Goal: Transaction & Acquisition: Purchase product/service

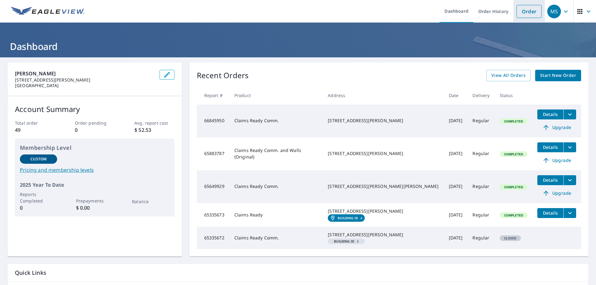
click at [517, 12] on link "Order" at bounding box center [529, 11] width 25 height 13
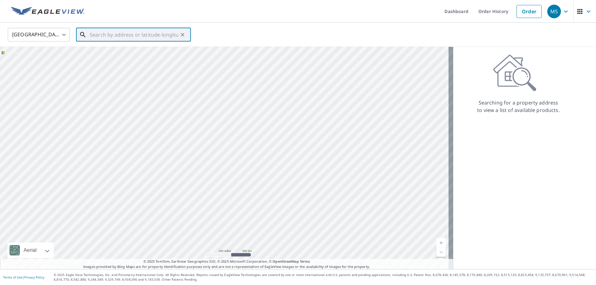
click at [126, 37] on input "text" at bounding box center [134, 34] width 89 height 17
paste input "2 [PERSON_NAME] & [GEOGRAPHIC_DATA]"
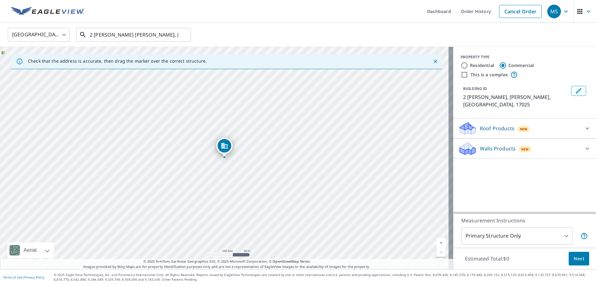
drag, startPoint x: 165, startPoint y: 34, endPoint x: 41, endPoint y: 15, distance: 125.1
click at [41, 15] on div "Dashboard Order History Cancel Order MS United States [GEOGRAPHIC_DATA] ​ 2 [PE…" at bounding box center [298, 142] width 596 height 285
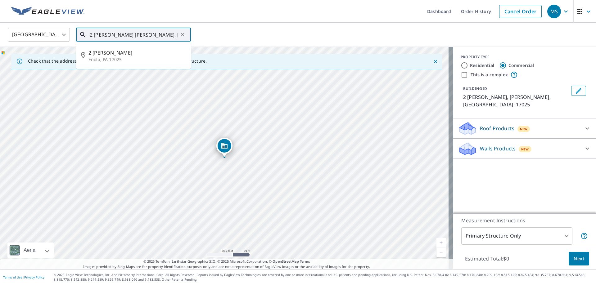
paste input "[GEOGRAPHIC_DATA][PERSON_NAME]"
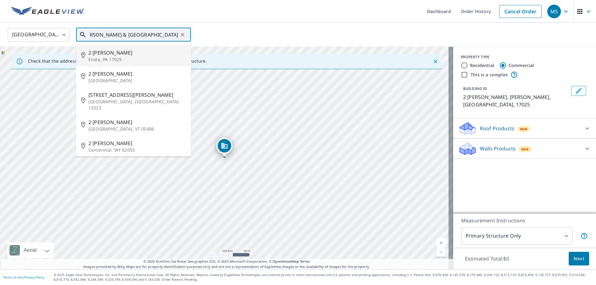
drag, startPoint x: 164, startPoint y: 35, endPoint x: 120, endPoint y: 41, distance: 43.5
click at [120, 41] on input "2 [PERSON_NAME] & [GEOGRAPHIC_DATA]" at bounding box center [134, 34] width 89 height 17
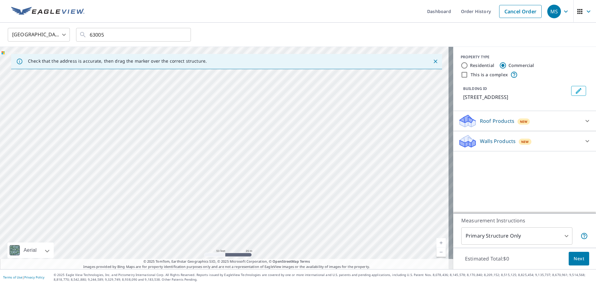
click at [268, 148] on div "[STREET_ADDRESS]" at bounding box center [226, 158] width 453 height 223
drag, startPoint x: 268, startPoint y: 136, endPoint x: 307, endPoint y: 79, distance: 69.2
drag, startPoint x: 179, startPoint y: 216, endPoint x: 212, endPoint y: 159, distance: 65.8
click at [212, 159] on div "[STREET_ADDRESS]" at bounding box center [226, 158] width 453 height 223
drag, startPoint x: 100, startPoint y: 204, endPoint x: 248, endPoint y: 194, distance: 148.5
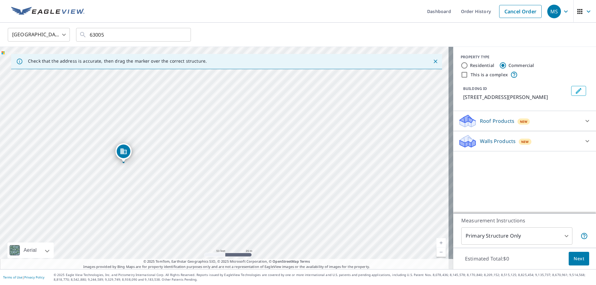
drag, startPoint x: 273, startPoint y: 190, endPoint x: 152, endPoint y: 181, distance: 121.5
click at [152, 181] on div "2 [PERSON_NAME][GEOGRAPHIC_DATA][STREET_ADDRESS][PERSON_NAME]" at bounding box center [226, 158] width 453 height 223
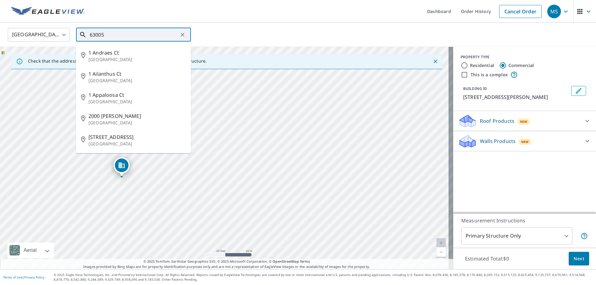
drag, startPoint x: 109, startPoint y: 32, endPoint x: 0, endPoint y: 13, distance: 110.3
click at [0, 13] on div "Dashboard Order History Cancel Order MS [GEOGRAPHIC_DATA] [GEOGRAPHIC_DATA] ​ 6…" at bounding box center [298, 142] width 596 height 285
paste input "2 [PERSON_NAME] & [GEOGRAPHIC_DATA], [GEOGRAPHIC_DATA]"
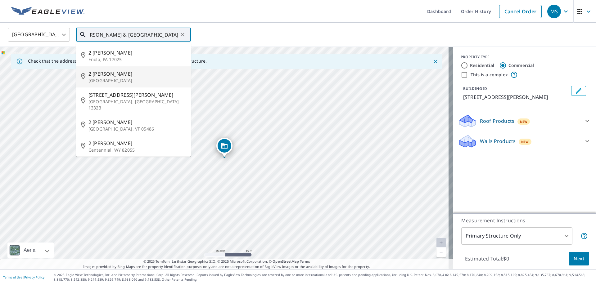
type input "2 [PERSON_NAME] & [GEOGRAPHIC_DATA]"
click at [243, 37] on div "United States [GEOGRAPHIC_DATA] ​ 2 [PERSON_NAME] & [GEOGRAPHIC_DATA][PERSON_NA…" at bounding box center [296, 34] width 586 height 15
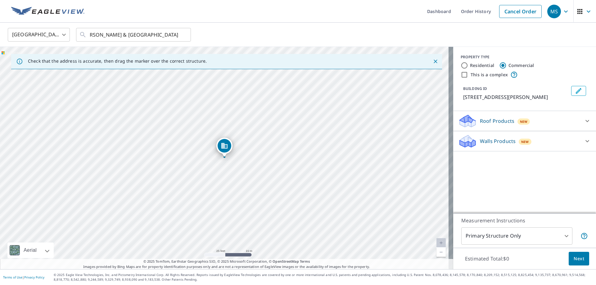
scroll to position [0, 0]
click at [487, 125] on p "Roof Products" at bounding box center [497, 120] width 34 height 7
click at [458, 146] on div "ClaimsReady™ $53.38" at bounding box center [524, 137] width 133 height 18
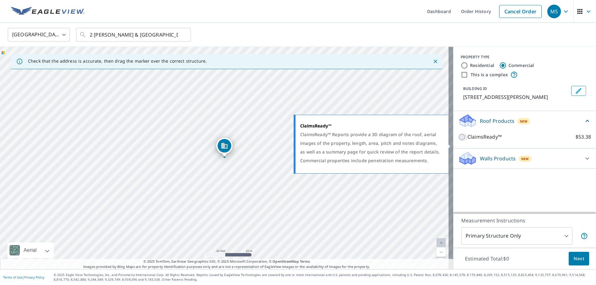
drag, startPoint x: 456, startPoint y: 145, endPoint x: 459, endPoint y: 149, distance: 5.1
click at [458, 141] on input "ClaimsReady™ $53.38" at bounding box center [462, 137] width 9 height 7
checkbox input "true"
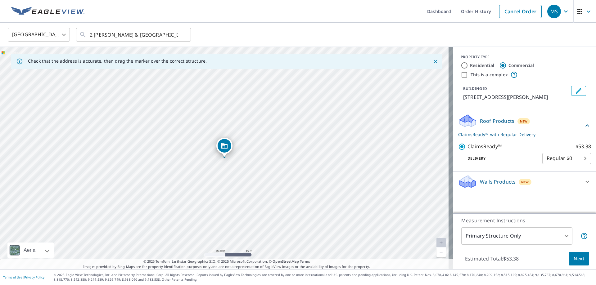
click at [465, 180] on div "Walls Products New Walls $0" at bounding box center [524, 182] width 143 height 20
click at [467, 188] on icon at bounding box center [468, 183] width 16 height 7
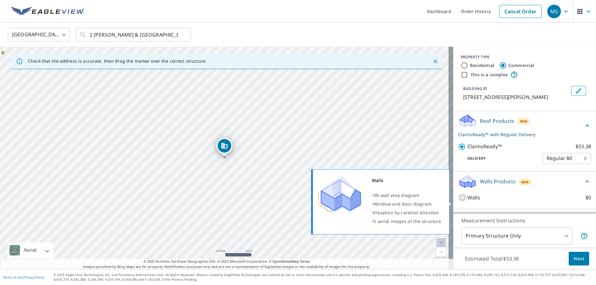
click at [458, 202] on input "Walls $0" at bounding box center [462, 197] width 9 height 7
checkbox input "true"
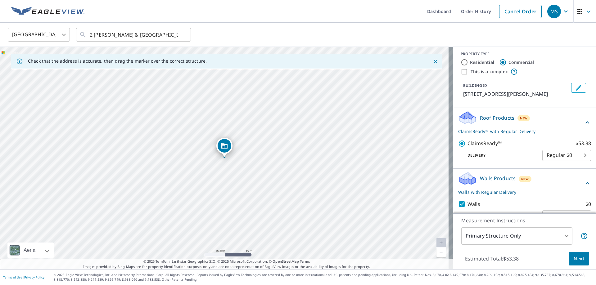
click at [523, 238] on body "MS MS Dashboard Order History Cancel Order MS [GEOGRAPHIC_DATA] [GEOGRAPHIC_DAT…" at bounding box center [298, 142] width 596 height 285
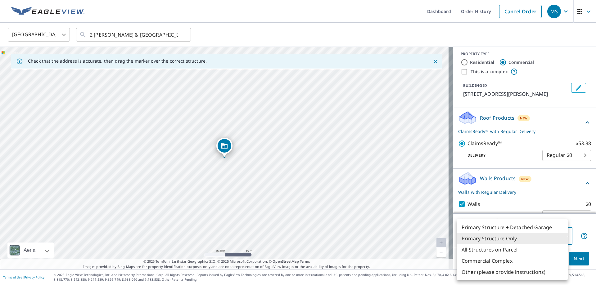
click at [523, 238] on li "Primary Structure Only" at bounding box center [512, 238] width 111 height 11
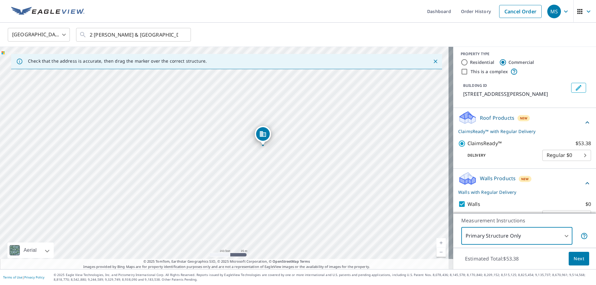
click at [574, 259] on span "Next" at bounding box center [579, 259] width 11 height 8
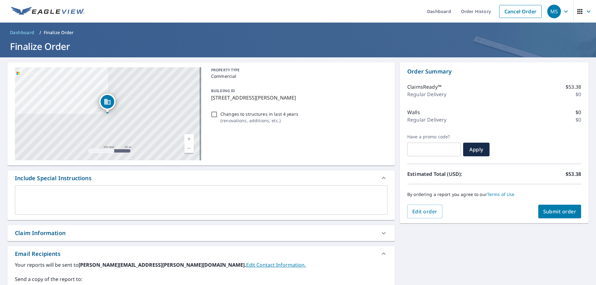
scroll to position [31, 0]
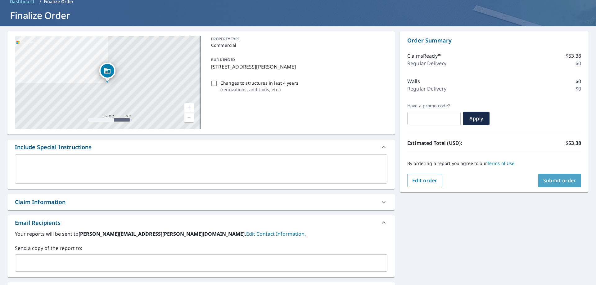
click at [550, 184] on span "Submit order" at bounding box center [559, 180] width 33 height 7
